Goal: Feedback & Contribution: Submit feedback/report problem

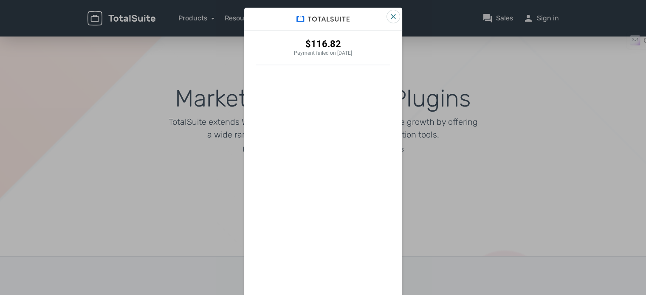
click at [391, 17] on icon "Close" at bounding box center [393, 16] width 5 height 5
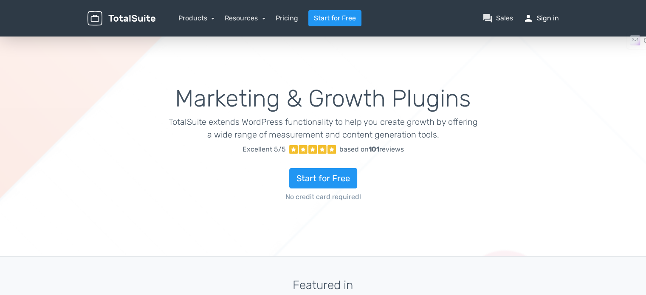
click at [557, 17] on link "person Sign in" at bounding box center [541, 18] width 36 height 10
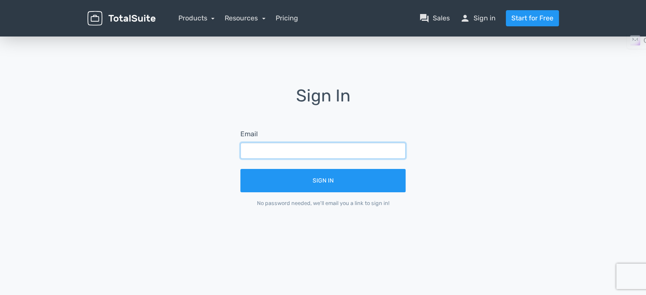
click at [331, 147] on input "text" at bounding box center [322, 151] width 165 height 16
type input "bendigeriabhishek@gmail.com"
click at [240, 169] on button "Sign In" at bounding box center [322, 180] width 165 height 23
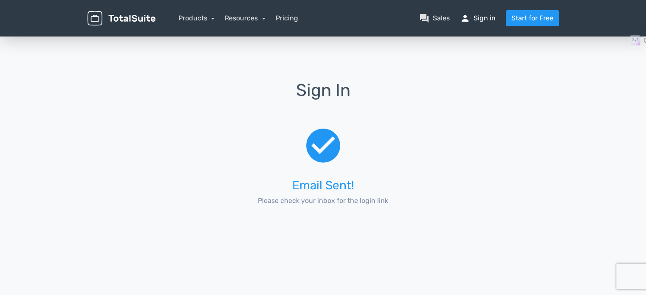
click at [475, 23] on link "person Sign in" at bounding box center [478, 18] width 36 height 10
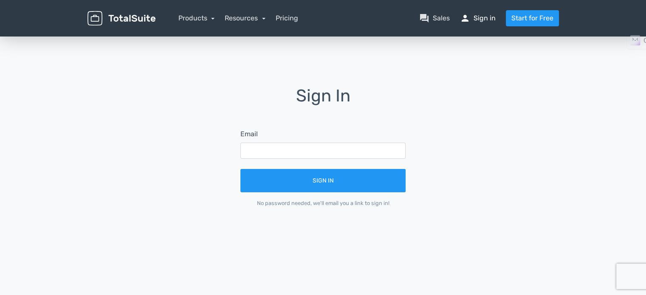
click at [479, 19] on link "person Sign in" at bounding box center [478, 18] width 36 height 10
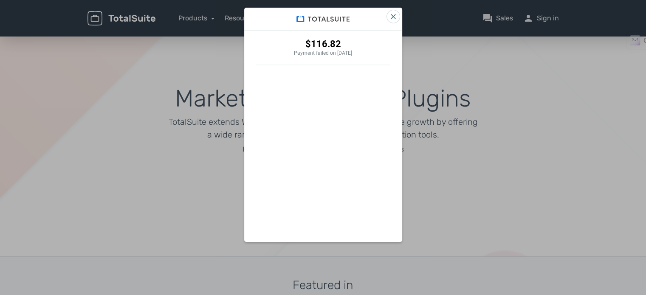
click at [391, 15] on icon "Close" at bounding box center [393, 16] width 5 height 5
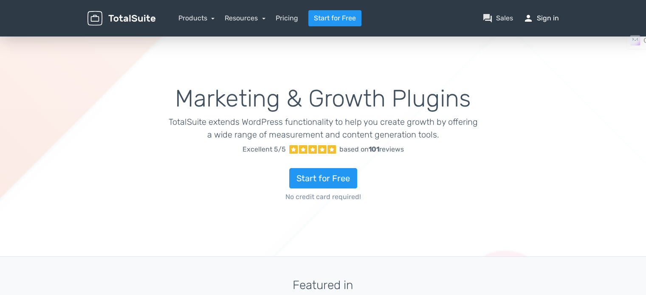
click at [541, 18] on link "person Sign in" at bounding box center [541, 18] width 36 height 10
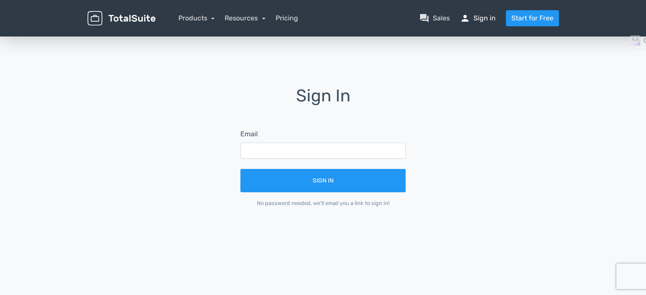
click at [478, 17] on link "person Sign in" at bounding box center [478, 18] width 36 height 10
click at [273, 151] on input "text" at bounding box center [322, 151] width 165 height 16
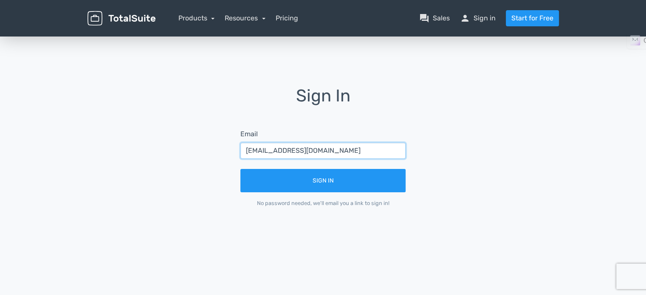
type input "bendigeriabhishek@gmail.com"
click at [240, 169] on button "Sign In" at bounding box center [322, 180] width 165 height 23
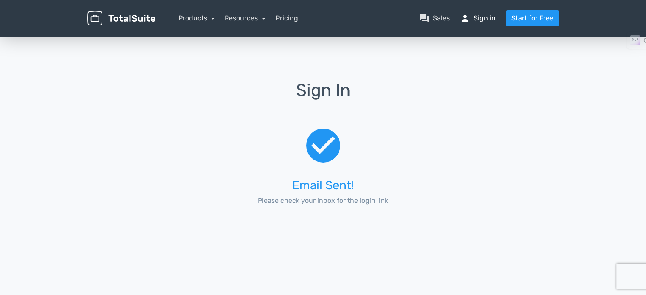
click at [487, 21] on link "person Sign in" at bounding box center [478, 18] width 36 height 10
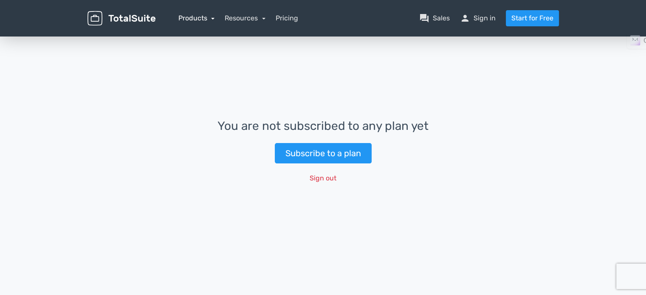
click at [191, 16] on link "Products" at bounding box center [196, 18] width 37 height 8
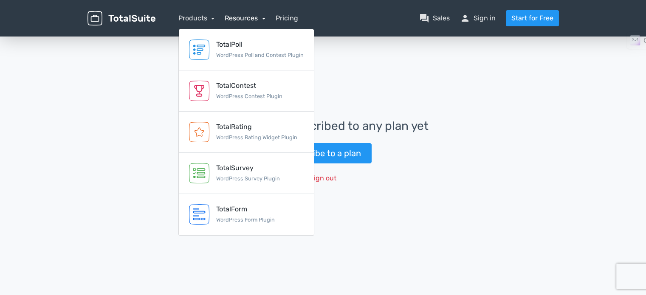
click at [243, 18] on link "Resources" at bounding box center [245, 18] width 41 height 8
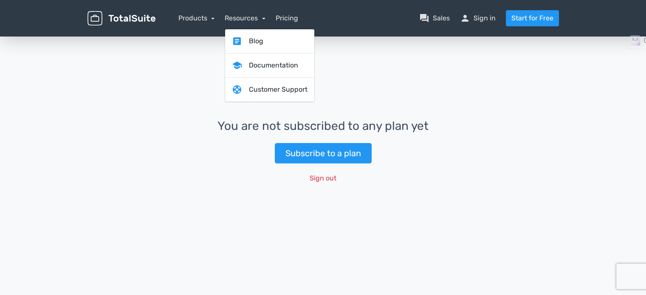
click at [510, 73] on div "You are not subscribed to any plan yet Subscribe to a plan Sign out" at bounding box center [323, 153] width 646 height 236
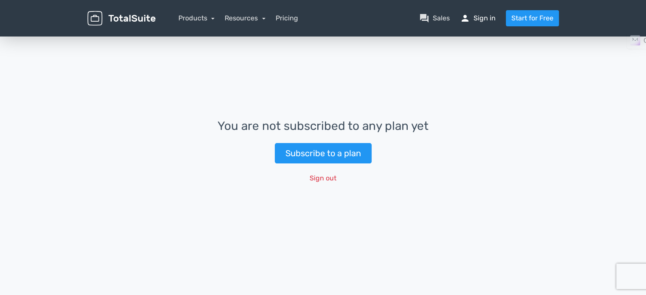
click at [489, 22] on link "person Sign in" at bounding box center [478, 18] width 36 height 10
click at [249, 20] on link "Resources" at bounding box center [245, 18] width 41 height 8
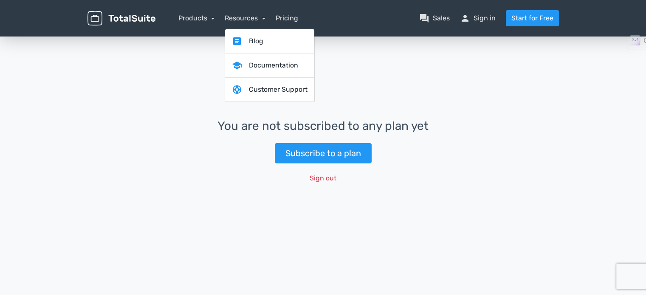
click at [189, 23] on nav "Products TotalPoll WordPress Poll and Contest Plugin TotalContest WordPress Con…" at bounding box center [364, 18] width 404 height 16
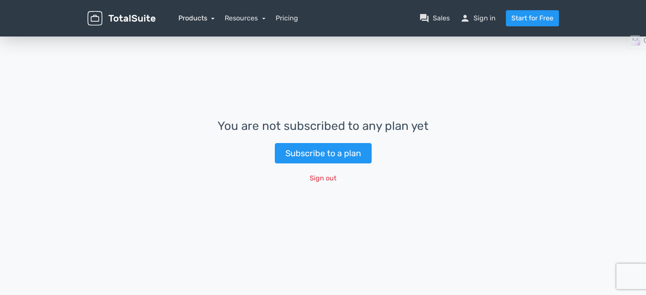
click at [193, 18] on link "Products" at bounding box center [196, 18] width 37 height 8
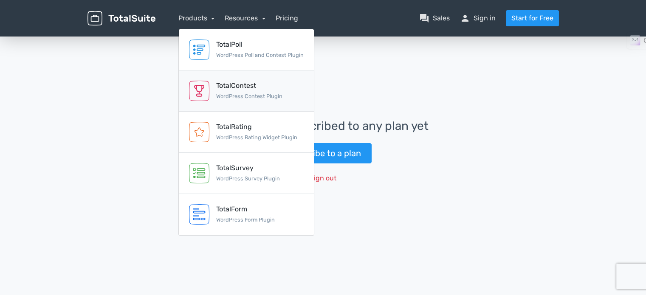
click at [217, 90] on div "TotalContest WordPress Contest Plugin" at bounding box center [249, 91] width 66 height 20
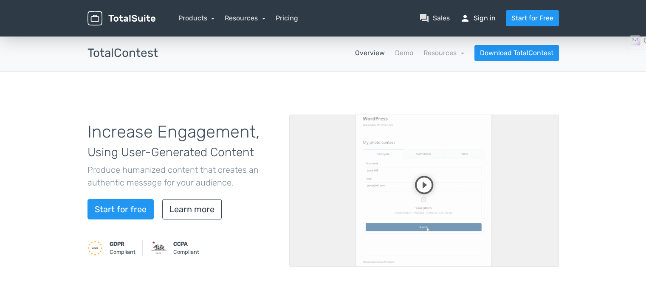
click at [480, 20] on link "person Sign in" at bounding box center [478, 18] width 36 height 10
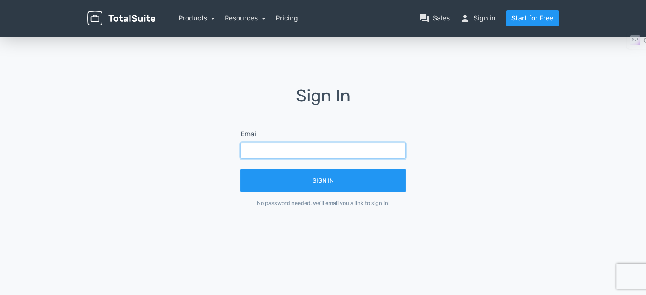
click at [354, 152] on input "text" at bounding box center [322, 151] width 165 height 16
type input "[EMAIL_ADDRESS][DOMAIN_NAME]"
click at [240, 169] on button "Sign In" at bounding box center [322, 180] width 165 height 23
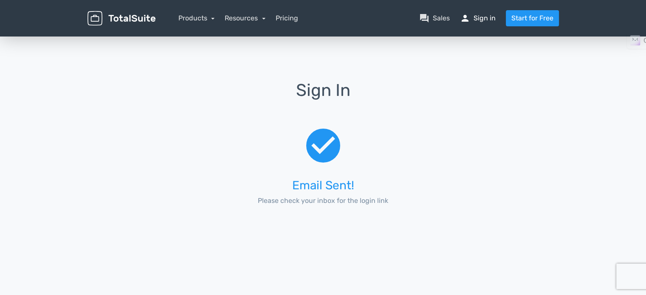
click at [478, 17] on link "person Sign in" at bounding box center [478, 18] width 36 height 10
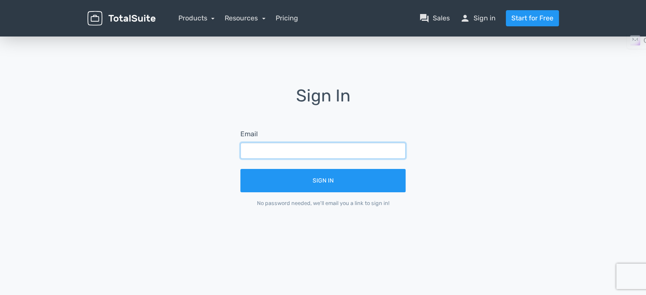
click at [333, 152] on input "text" at bounding box center [322, 151] width 165 height 16
type input "[EMAIL_ADDRESS][DOMAIN_NAME]"
click at [240, 169] on button "Sign In" at bounding box center [322, 180] width 165 height 23
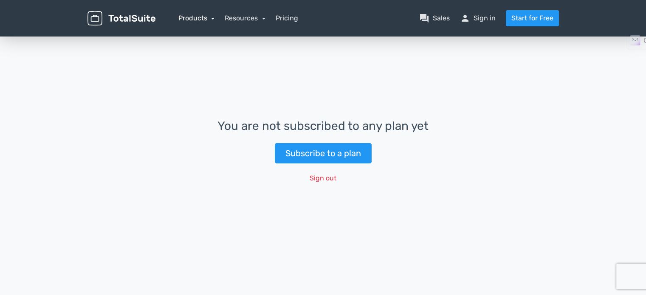
click at [208, 18] on link "Products" at bounding box center [196, 18] width 37 height 8
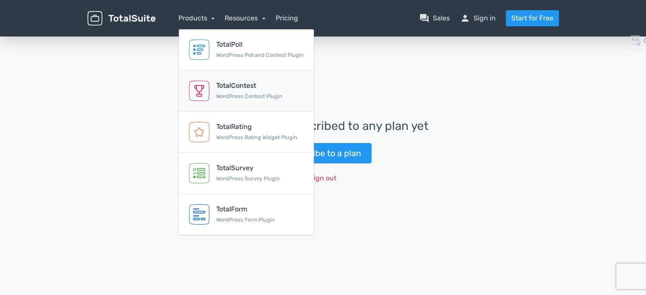
click at [235, 90] on div "TotalContest" at bounding box center [249, 86] width 66 height 10
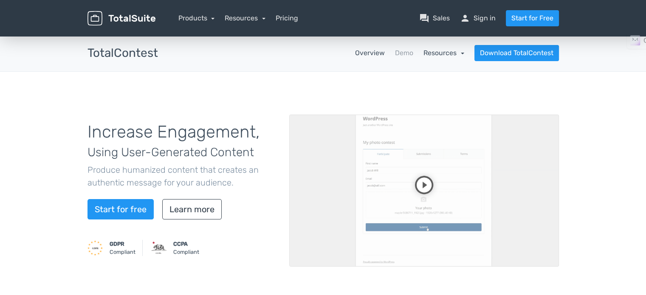
click at [455, 53] on link "Resources" at bounding box center [444, 53] width 41 height 8
click at [425, 98] on link "article Changelog" at bounding box center [425, 100] width 80 height 24
click at [444, 20] on link "question_answer Sales" at bounding box center [434, 18] width 31 height 10
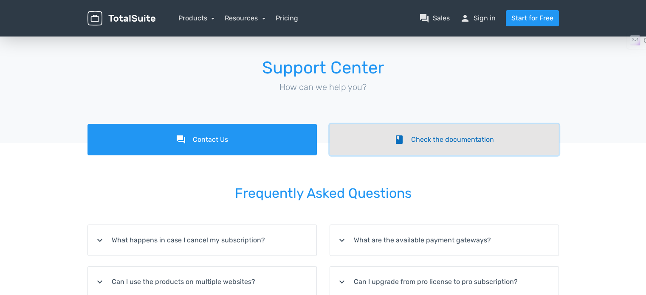
click at [449, 137] on link "book Check the documentation" at bounding box center [444, 139] width 229 height 31
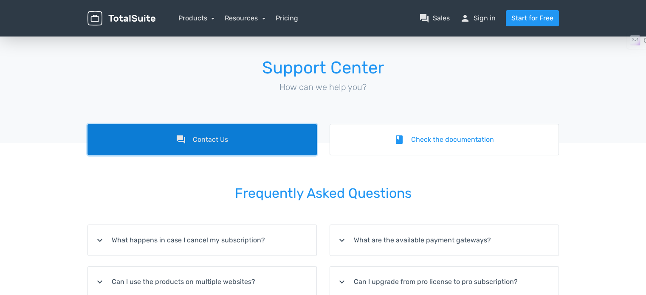
click at [240, 143] on link "forum Contact Us" at bounding box center [202, 139] width 229 height 31
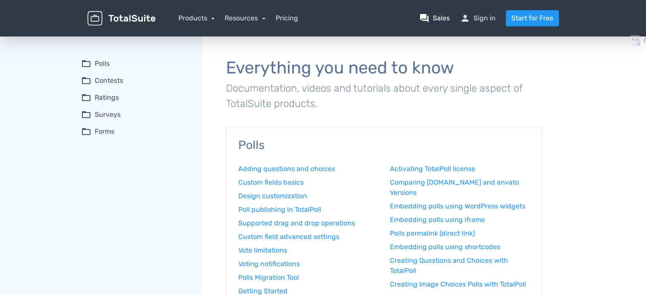
click at [437, 18] on link "question_answer Sales" at bounding box center [434, 18] width 31 height 10
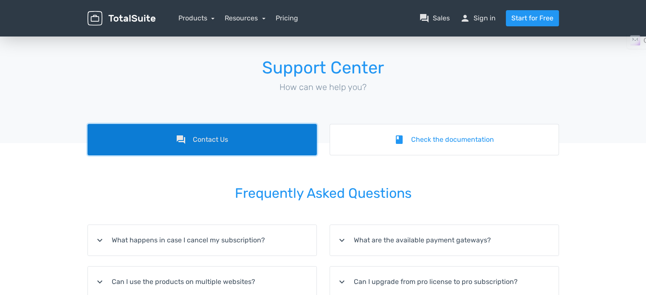
click at [181, 144] on icon "forum" at bounding box center [181, 140] width 10 height 10
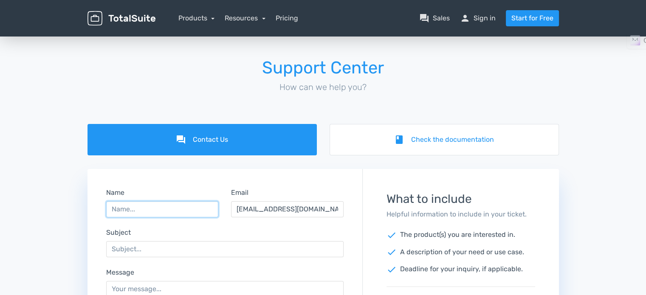
click at [146, 207] on input "Name" at bounding box center [162, 209] width 113 height 16
type input "Abhishek Bendigeri"
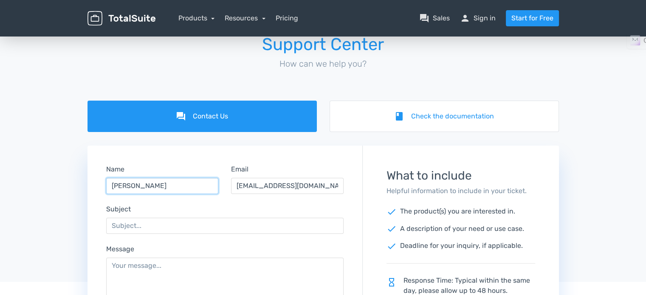
scroll to position [85, 0]
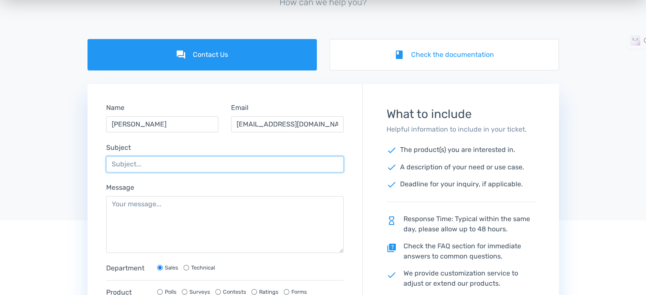
click at [168, 161] on input "Subject" at bounding box center [225, 164] width 238 height 16
type input "Life time Liscence"
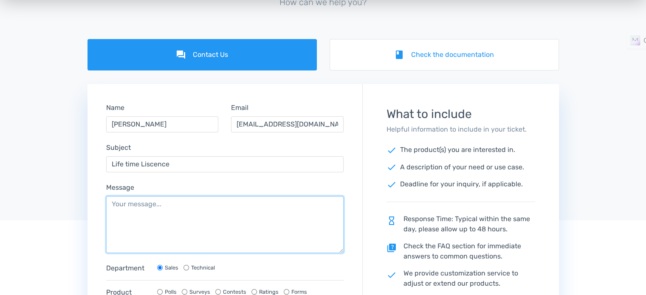
click at [161, 209] on textarea "Message" at bounding box center [225, 224] width 238 height 57
paste textarea "Hi Team. I got a mail saying my subscription is about to end but I have bought …"
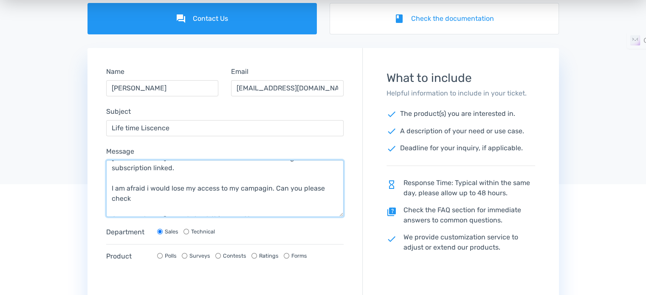
scroll to position [127, 0]
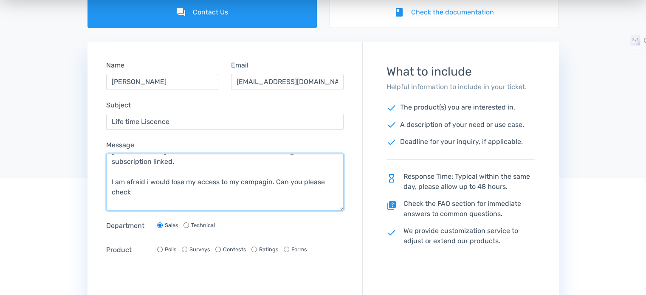
type textarea "Hi Team. I got a mail saying my subscription is about to end but I have bought …"
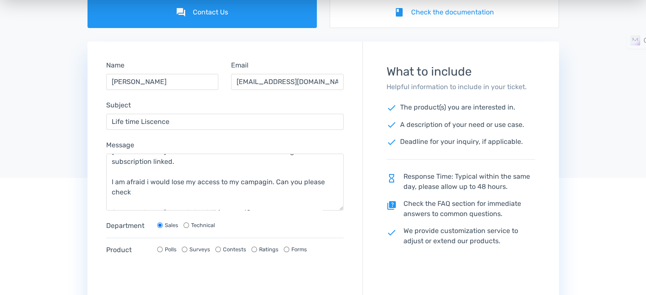
click at [217, 249] on input "Contests" at bounding box center [218, 250] width 6 height 6
radio input "true"
click at [187, 226] on input "Technical" at bounding box center [187, 226] width 6 height 6
radio input "true"
radio input "false"
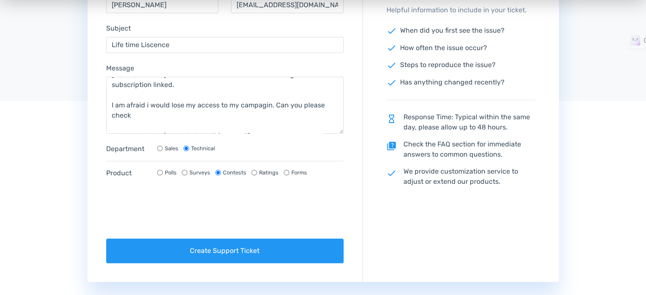
scroll to position [212, 0]
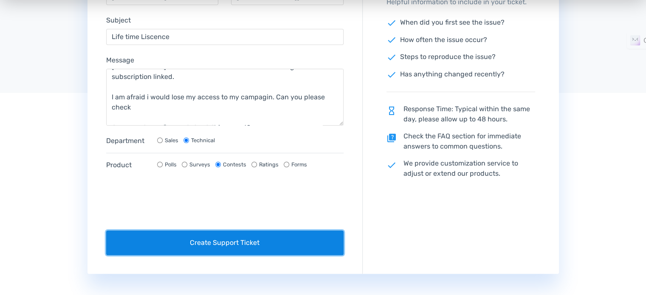
click at [158, 233] on button "Create Support Ticket" at bounding box center [225, 243] width 238 height 25
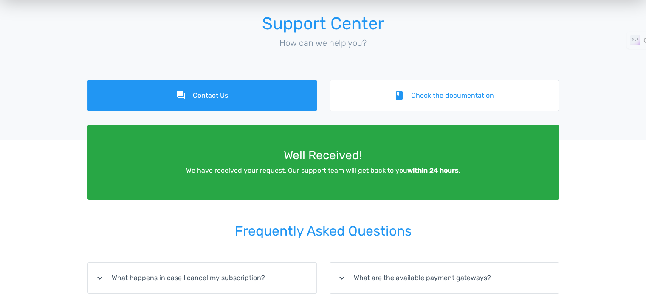
scroll to position [42, 0]
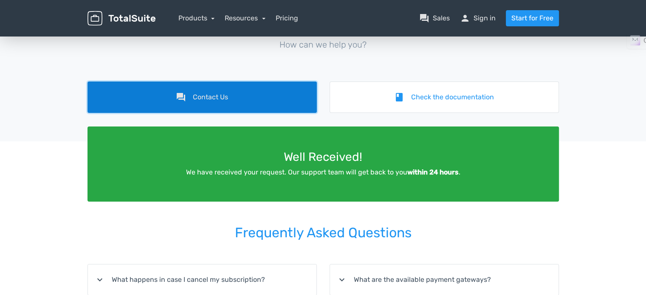
click at [227, 93] on link "forum Contact Us" at bounding box center [202, 97] width 229 height 31
click at [223, 97] on link "forum Contact Us" at bounding box center [202, 97] width 229 height 31
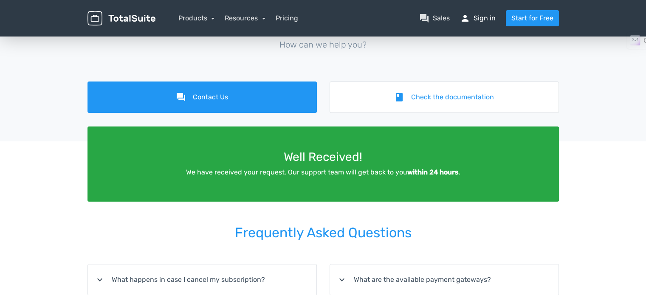
click at [475, 17] on link "person Sign in" at bounding box center [478, 18] width 36 height 10
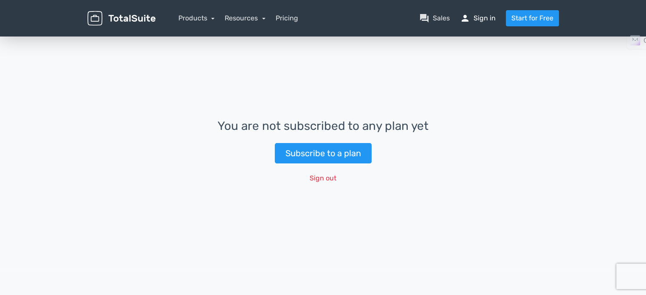
click at [476, 19] on link "person Sign in" at bounding box center [478, 18] width 36 height 10
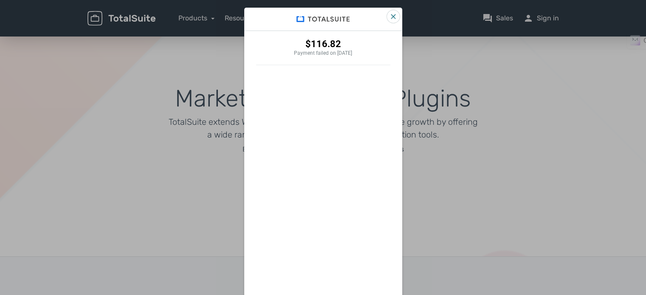
click at [391, 15] on icon "Close" at bounding box center [393, 16] width 5 height 5
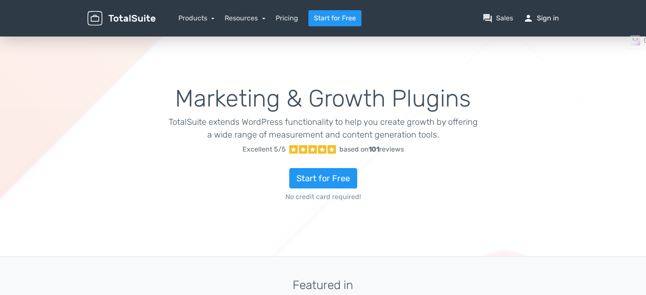
click at [556, 17] on link "person Sign in" at bounding box center [541, 18] width 36 height 10
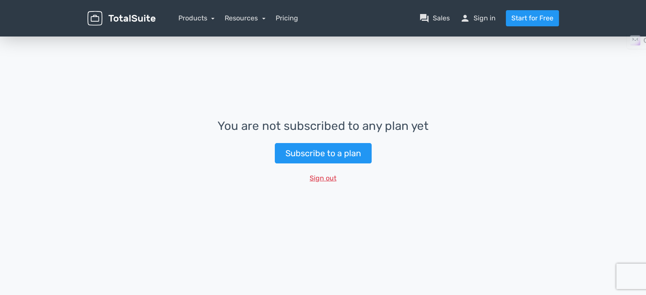
click at [324, 178] on button "Sign out" at bounding box center [323, 178] width 38 height 16
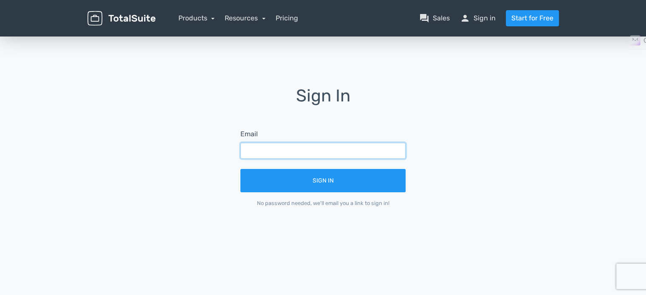
click at [287, 150] on input "text" at bounding box center [322, 151] width 165 height 16
type input "rostrumdiaries@gmail.com"
click at [240, 169] on button "Sign In" at bounding box center [322, 180] width 165 height 23
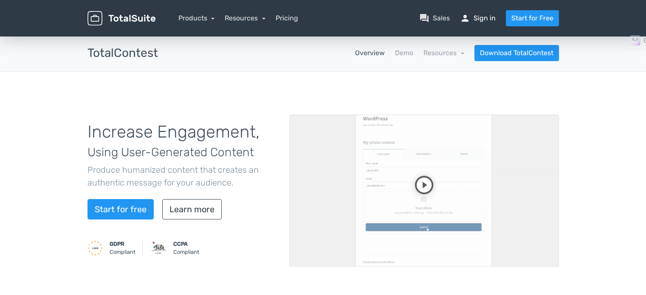
click at [483, 18] on link "person Sign in" at bounding box center [478, 18] width 36 height 10
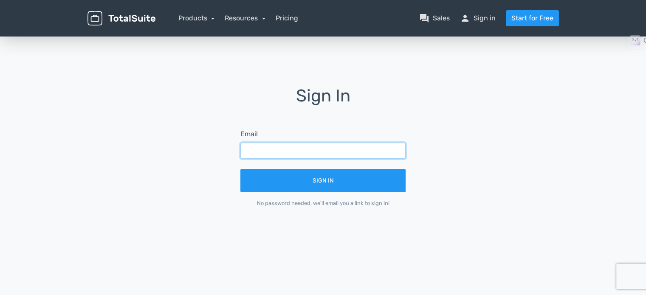
click at [317, 153] on input "text" at bounding box center [322, 151] width 165 height 16
type input "rostrumdiaries@gmail.com"
click at [240, 169] on button "Sign In" at bounding box center [322, 180] width 165 height 23
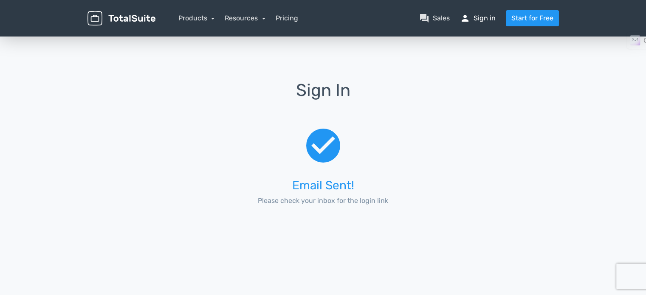
click at [484, 19] on link "person Sign in" at bounding box center [478, 18] width 36 height 10
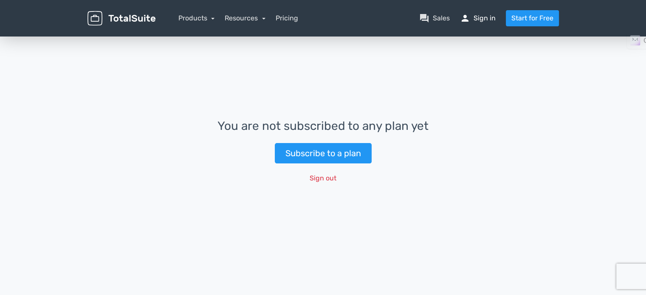
click at [478, 19] on link "person Sign in" at bounding box center [478, 18] width 36 height 10
